Goal: Use online tool/utility: Utilize a website feature to perform a specific function

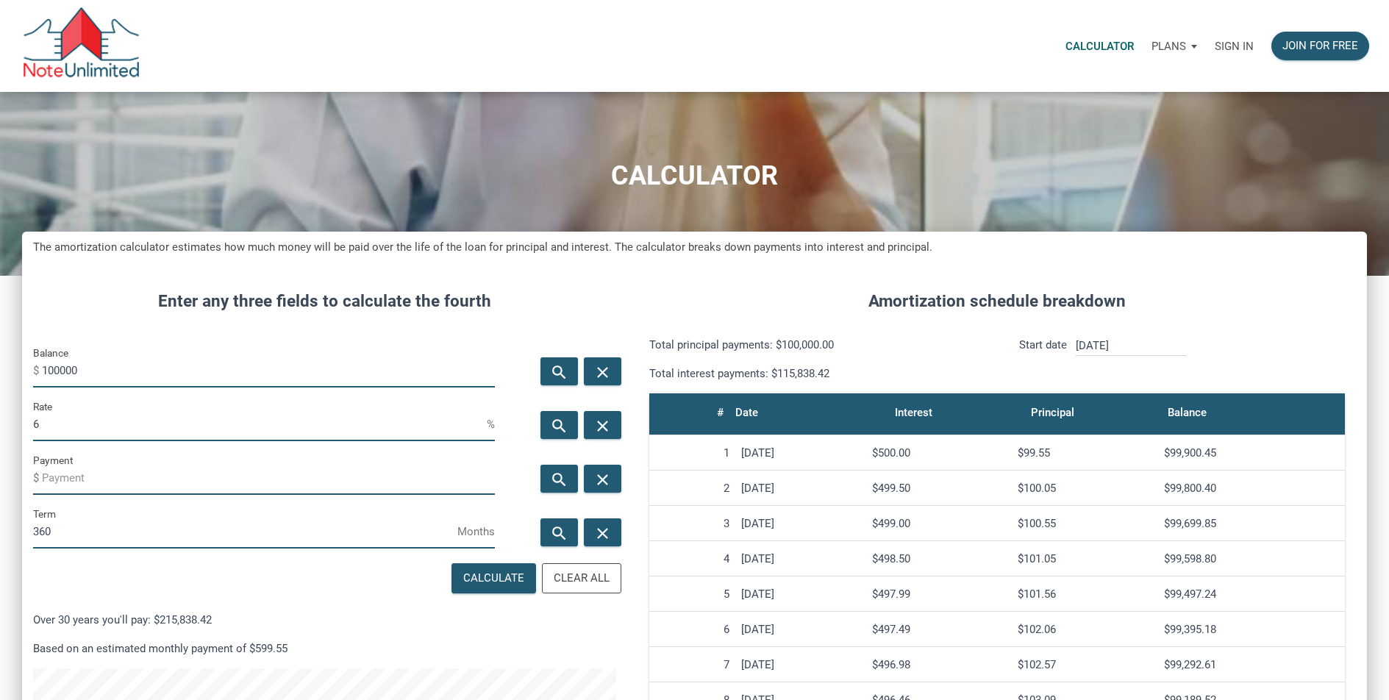
scroll to position [734662, 734123]
click at [163, 370] on input "100000" at bounding box center [268, 370] width 453 height 33
click at [163, 369] on input "100000" at bounding box center [268, 370] width 453 height 33
click at [163, 368] on input "100000" at bounding box center [268, 370] width 453 height 33
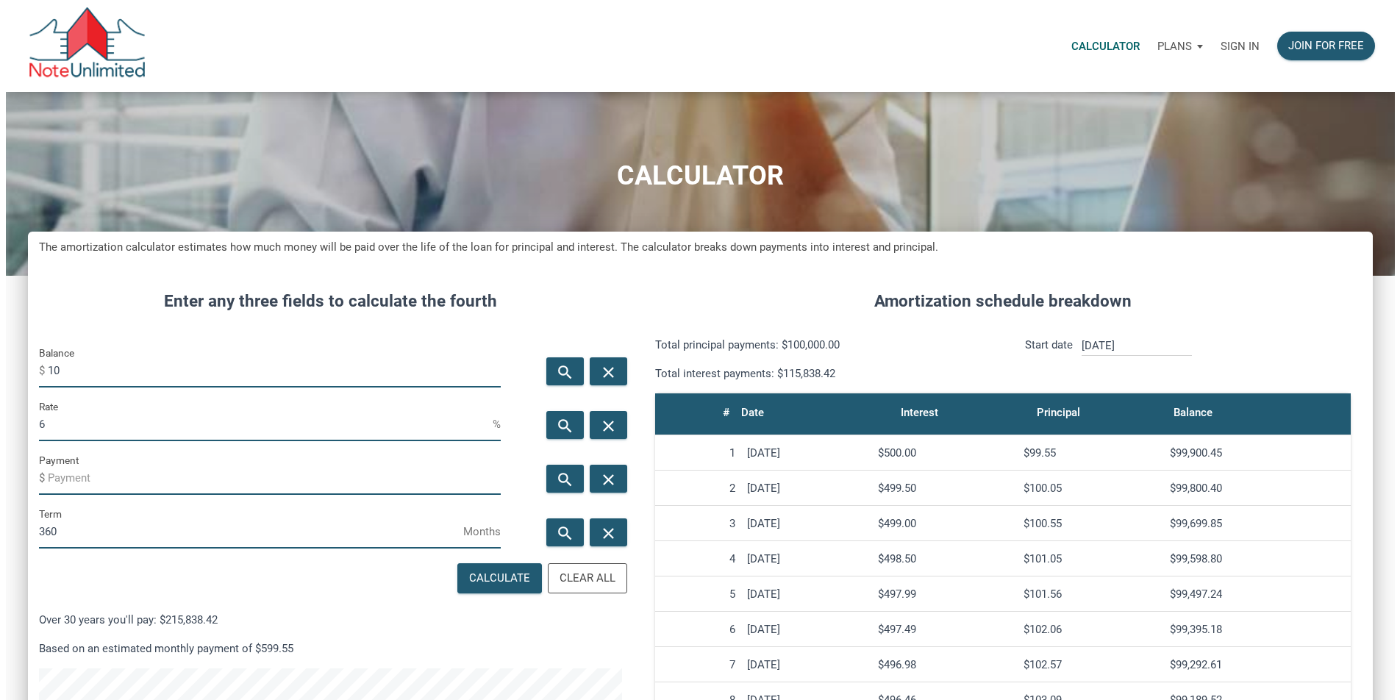
scroll to position [1, 0]
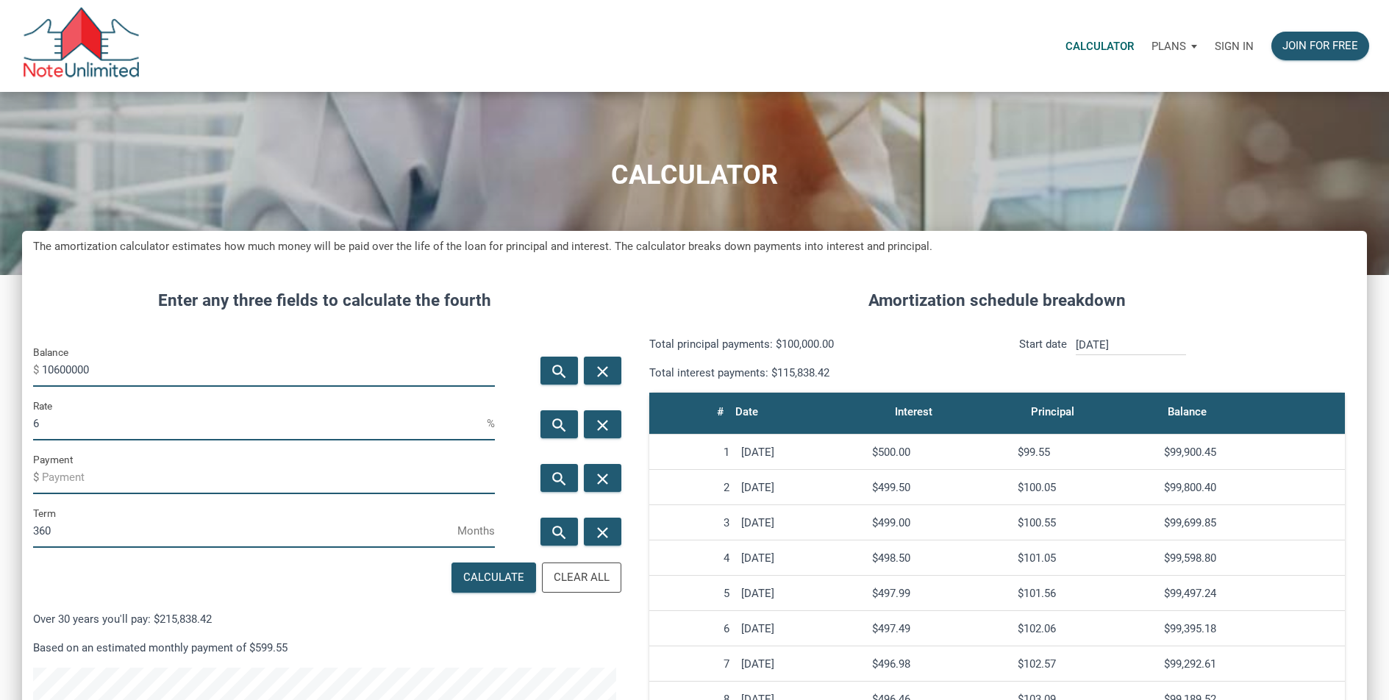
type input "10600000"
click at [71, 430] on input "6" at bounding box center [260, 423] width 454 height 33
click at [69, 428] on input "6" at bounding box center [260, 423] width 454 height 33
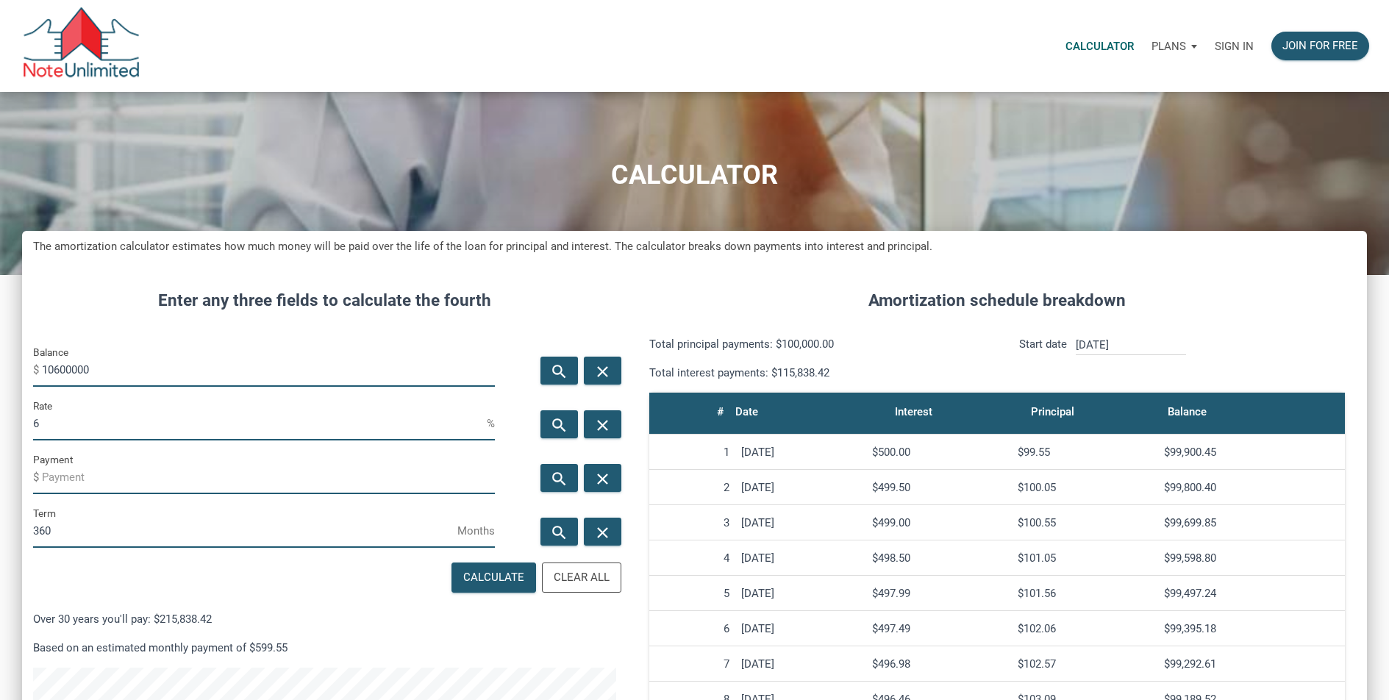
click at [69, 428] on input "6" at bounding box center [260, 423] width 454 height 33
type input "4"
click at [499, 584] on div "Calculate" at bounding box center [493, 577] width 61 height 17
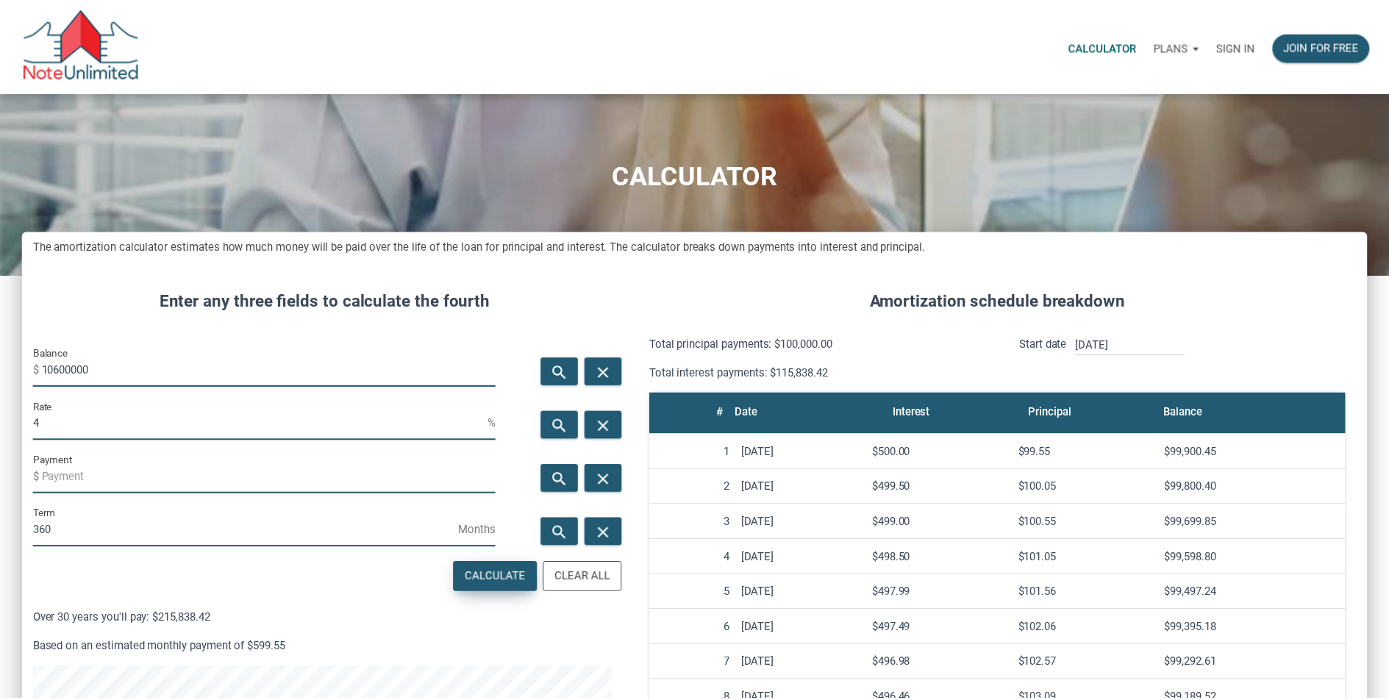
scroll to position [806, 1356]
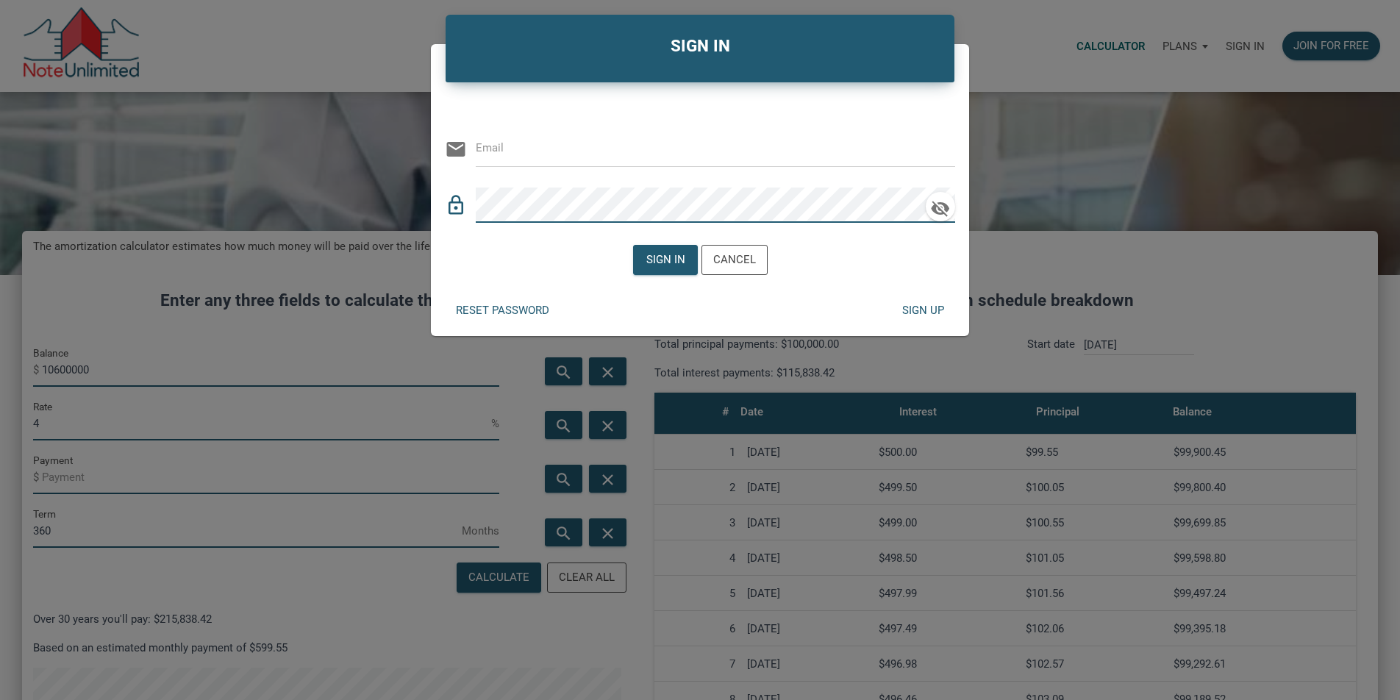
type input "[EMAIL_ADDRESS][DOMAIN_NAME]"
click at [666, 264] on div "Sign in" at bounding box center [665, 260] width 39 height 17
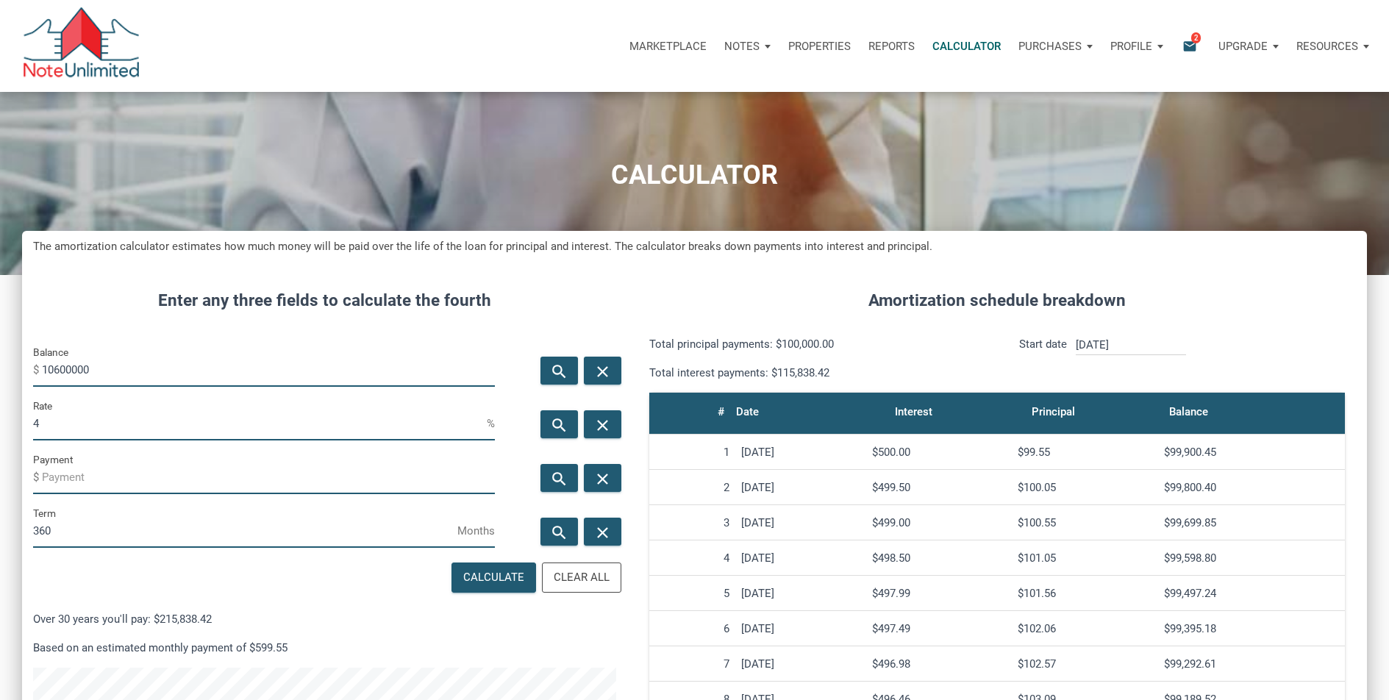
scroll to position [806, 1345]
click at [484, 577] on div "Calculate" at bounding box center [493, 577] width 61 height 17
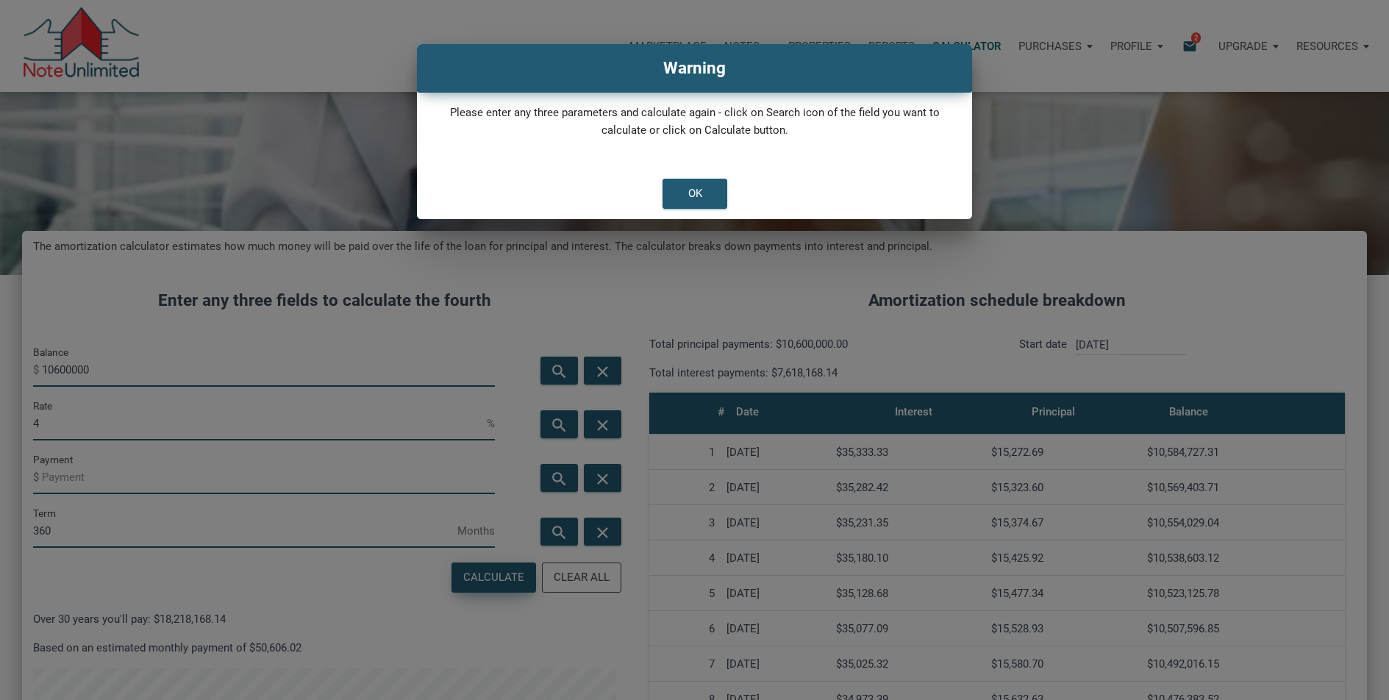
type input "-50606.02"
click at [689, 201] on div "OK" at bounding box center [695, 193] width 14 height 17
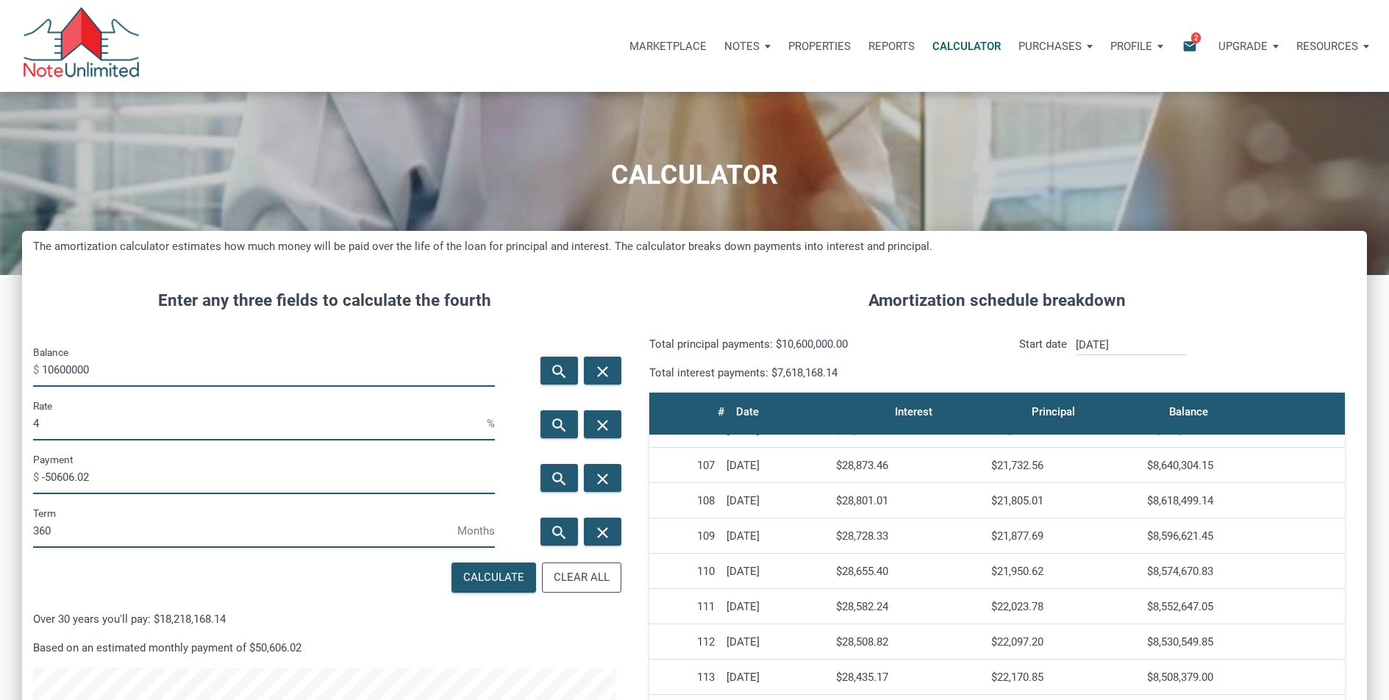
scroll to position [3733, 0]
click at [1173, 571] on div "$8,574,670.83" at bounding box center [1243, 568] width 192 height 13
click at [1175, 569] on div "$8,574,670.83" at bounding box center [1243, 568] width 192 height 13
copy div "8,574,670.83"
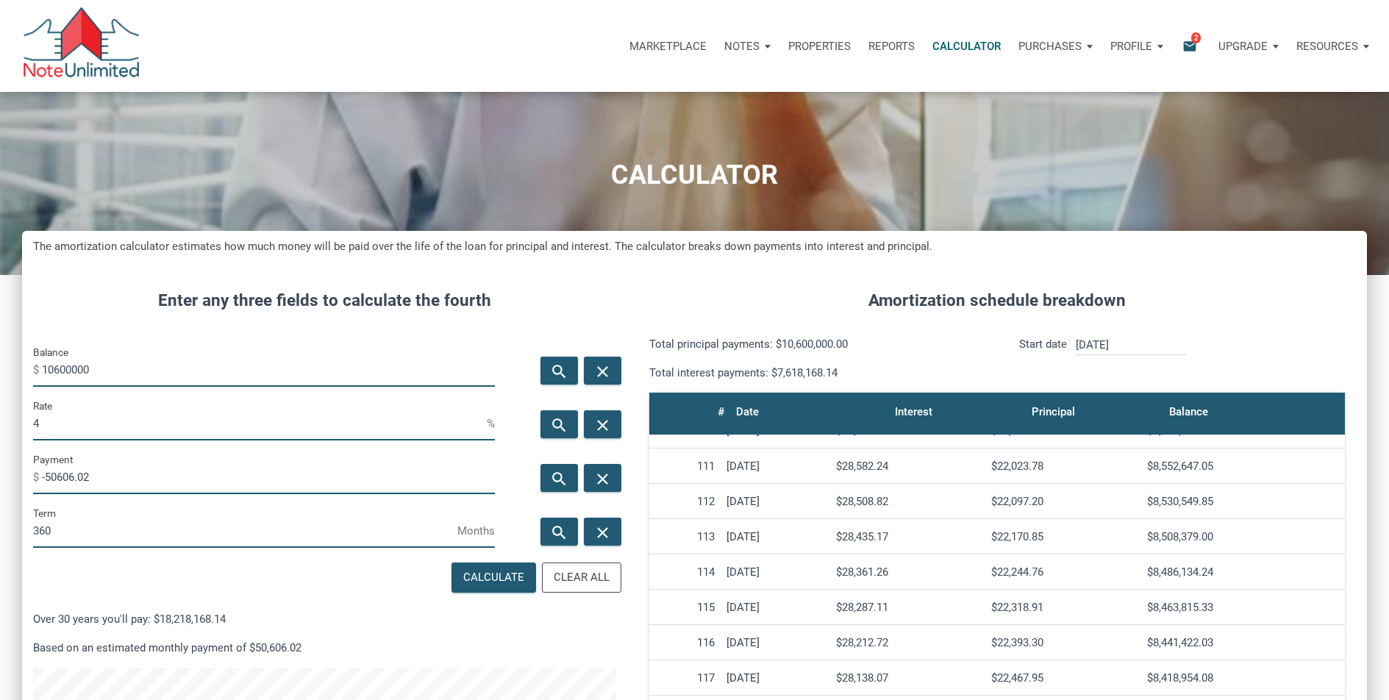
scroll to position [3848, 0]
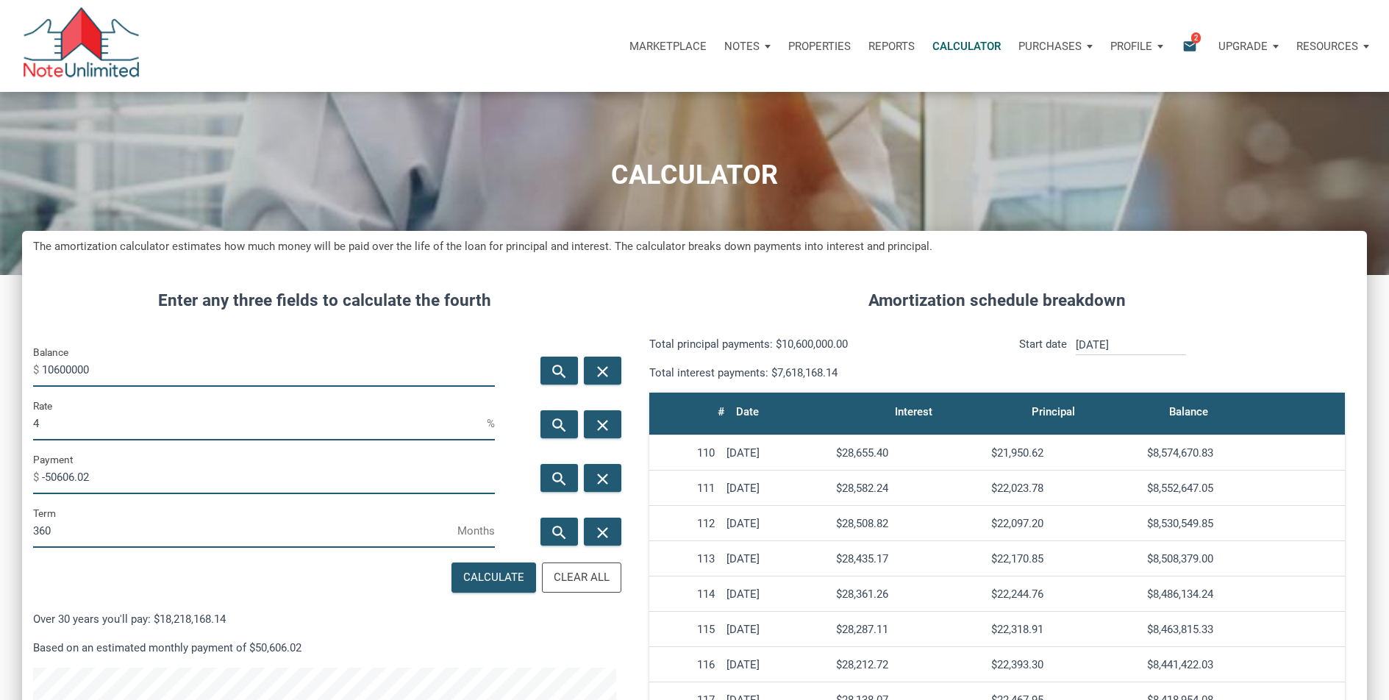
click at [60, 365] on input "10600000" at bounding box center [268, 370] width 453 height 33
type input "10700000"
drag, startPoint x: 114, startPoint y: 466, endPoint x: 112, endPoint y: 473, distance: 7.7
click at [114, 466] on input "-50606.02" at bounding box center [268, 477] width 453 height 33
click at [112, 474] on input "-50606.02" at bounding box center [268, 477] width 453 height 33
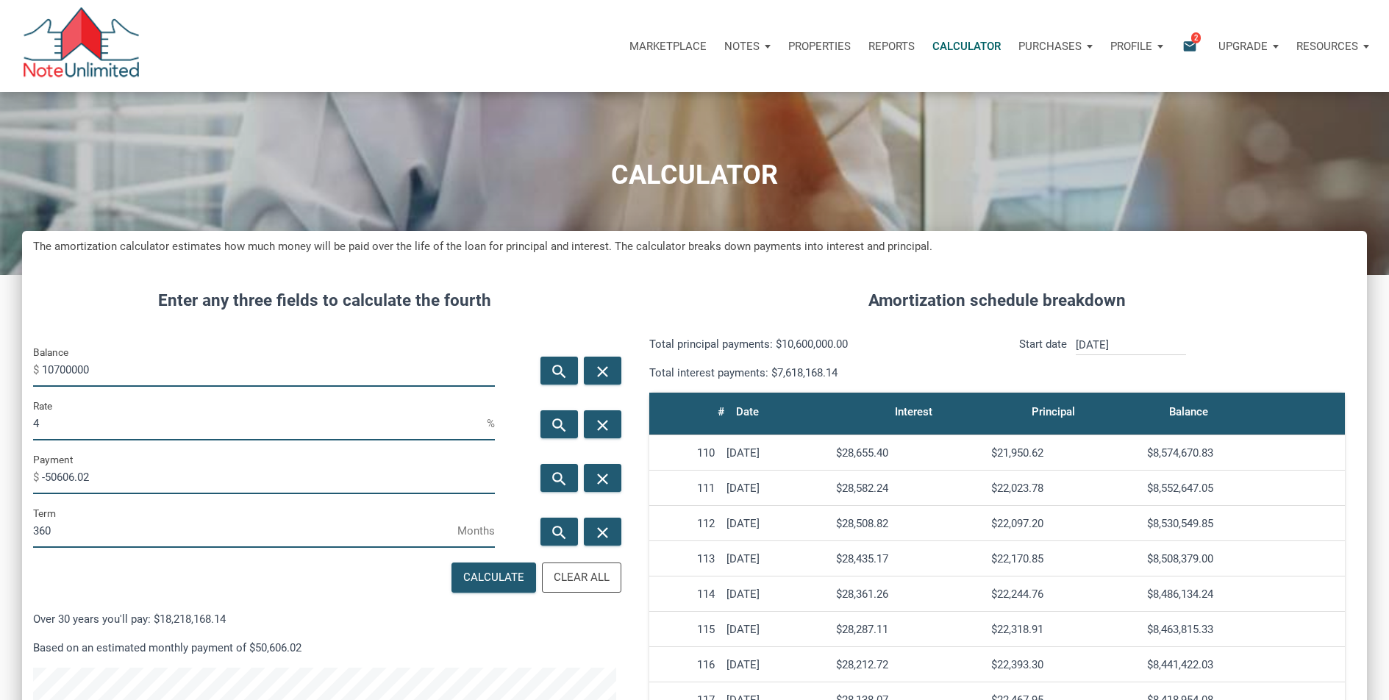
click at [112, 474] on input "-50606.02" at bounding box center [268, 477] width 453 height 33
click at [482, 573] on div "Calculate" at bounding box center [493, 577] width 61 height 17
type input "-51083.44"
